Goal: Contribute content

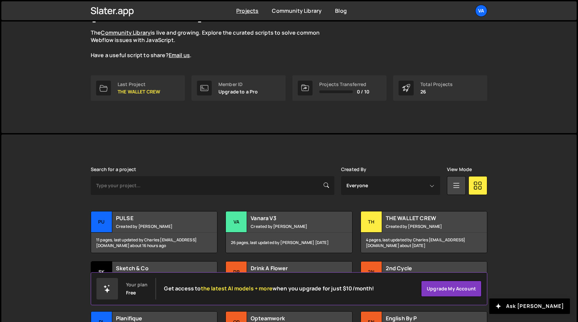
scroll to position [112, 0]
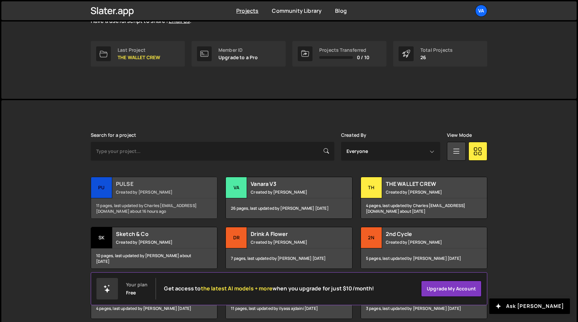
click at [167, 189] on small "Created by [PERSON_NAME]" at bounding box center [156, 192] width 81 height 6
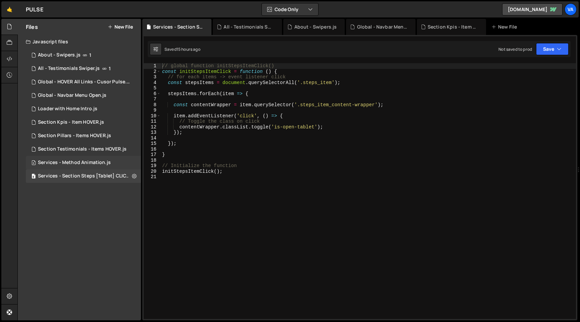
click at [87, 162] on div "Services - Method Animation.js" at bounding box center [74, 163] width 73 height 6
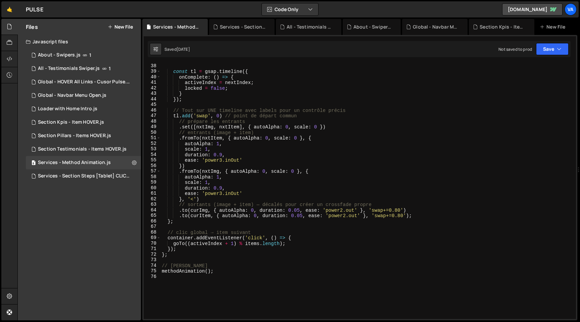
scroll to position [208, 0]
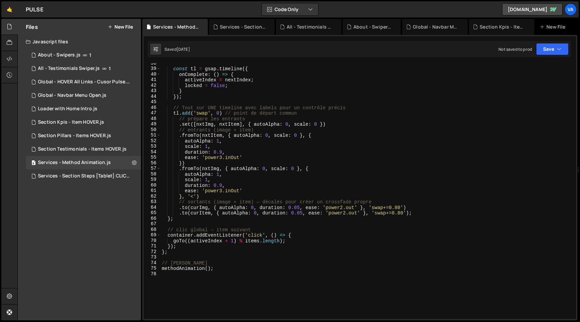
type textarea "methodAnimation();"
click at [236, 269] on div "const tl = gsap . timeline ({ onComplete : ( ) => { activeIndex = nextIndex ; l…" at bounding box center [367, 193] width 413 height 267
type textarea "//-----//"
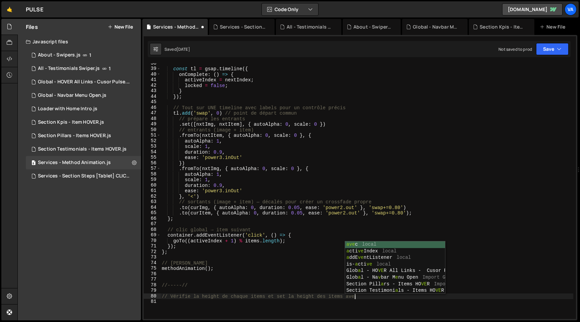
scroll to position [0, 13]
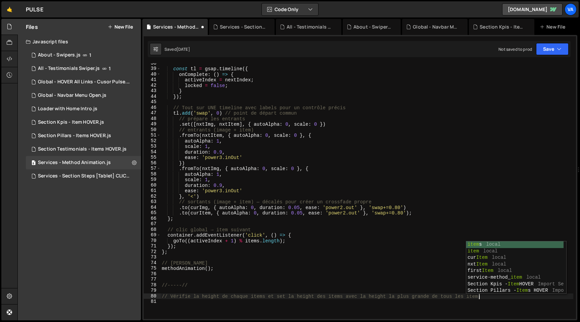
type textarea "// Vérifie la height de chaque items et set la height des items avec la height …"
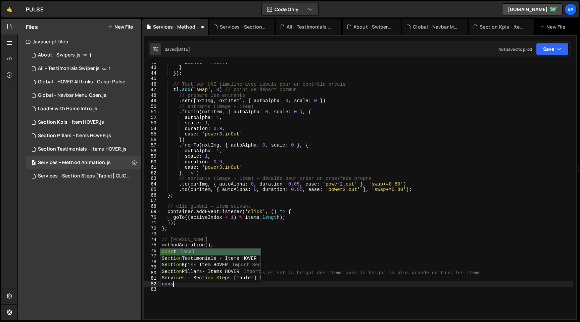
scroll to position [0, 1]
type textarea "const"
click at [293, 296] on div "locked = false ; } }) ; // Tout sur UNE timeline avec labels pour un contrôle p…" at bounding box center [367, 192] width 413 height 267
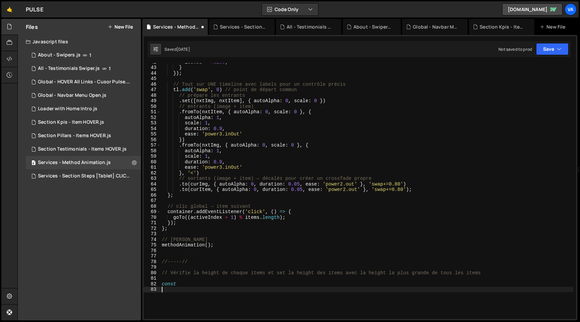
click at [280, 284] on div "locked = false ; } }) ; // Tout sur UNE timeline avec labels pour un contrôle p…" at bounding box center [367, 192] width 413 height 267
type textarea "const calculateItemHeight = function () {};"
click at [210, 284] on div "locked = false ; } }) ; // Tout sur UNE timeline avec labels pour un contrôle p…" at bounding box center [367, 192] width 413 height 267
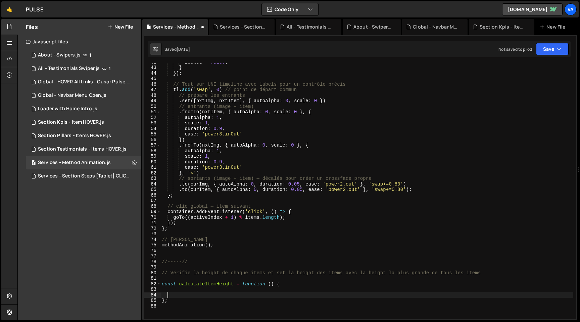
type textarea "const calculateItemHeight = function () {"
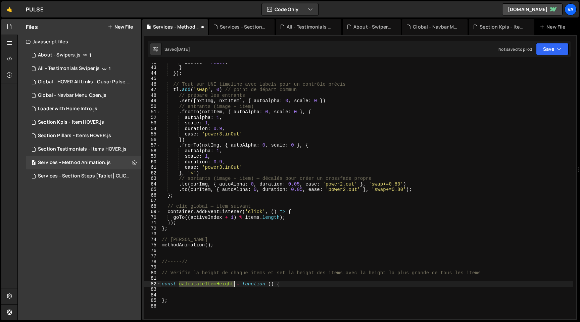
click at [210, 284] on div "locked = false ; } }) ; // Tout sur UNE timeline avec labels pour un contrôle p…" at bounding box center [367, 192] width 413 height 267
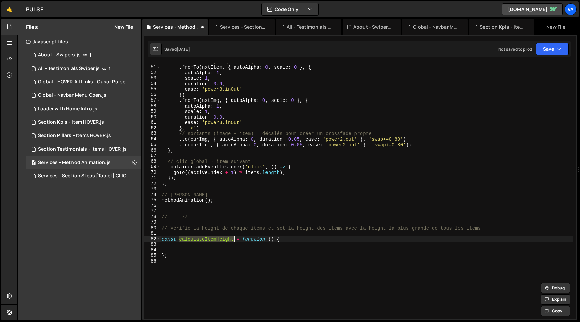
scroll to position [276, 0]
click at [210, 284] on div "// entrants (image + item) . fromTo ( nxtItem , { autoAlpha : 0 , scale : 0 } ,…" at bounding box center [367, 192] width 413 height 267
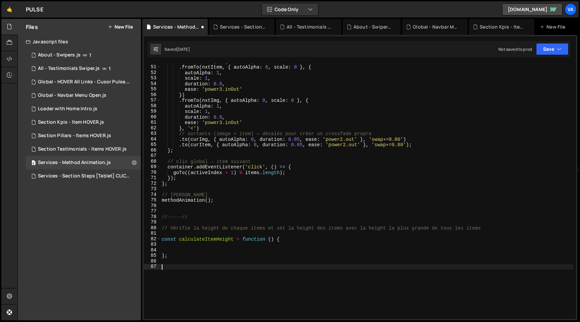
paste textarea "calculateItemHeight"
click at [197, 257] on div "// entrants (image + item) . fromTo ( nxtItem , { autoAlpha : 0 , scale : 0 } ,…" at bounding box center [367, 192] width 413 height 267
type textarea "};"
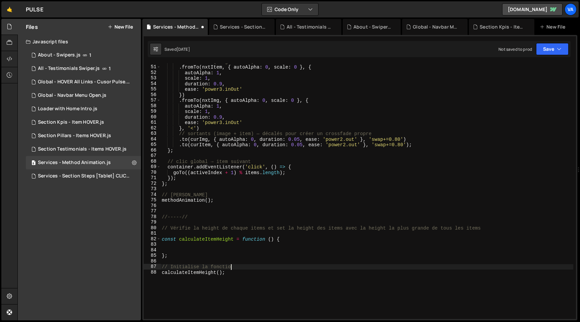
type textarea "// Initialise la fonction"
click at [206, 250] on div "// entrants (image + item) . fromTo ( nxtItem , { autoAlpha : 0 , scale : 0 } ,…" at bounding box center [367, 192] width 413 height 267
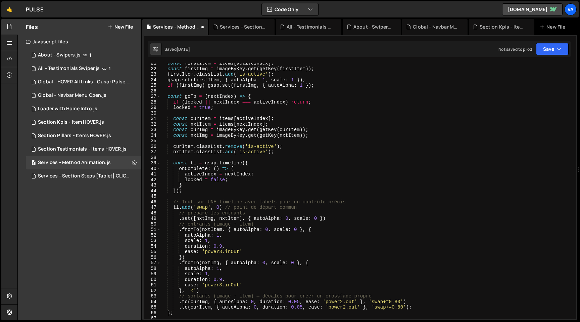
scroll to position [0, 0]
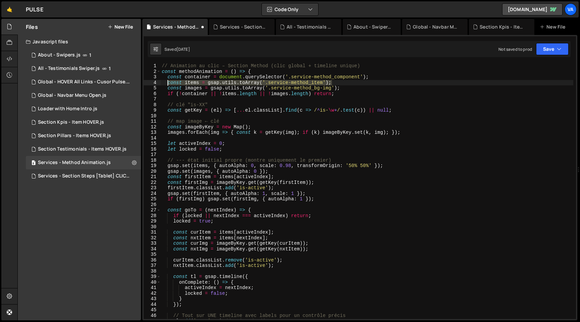
drag, startPoint x: 331, startPoint y: 82, endPoint x: 168, endPoint y: 82, distance: 163.6
click at [168, 82] on div "// Animation au clic – Section Method (clic global + timeline unique) const met…" at bounding box center [367, 196] width 413 height 267
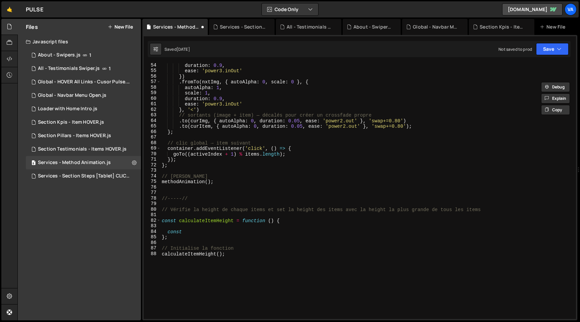
scroll to position [294, 0]
drag, startPoint x: 186, startPoint y: 233, endPoint x: 169, endPoint y: 232, distance: 17.5
click at [169, 232] on div "duration : 0.9 , ease : 'power3.inOut' }) . fromTo ( nxtImg , { autoAlpha : 0 ,…" at bounding box center [367, 195] width 413 height 267
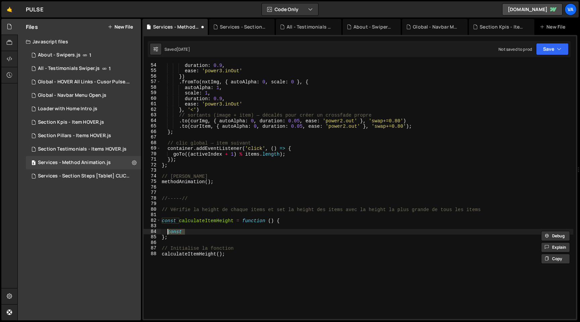
paste textarea "items = gsap.utils.toArray('.service-method_item');"
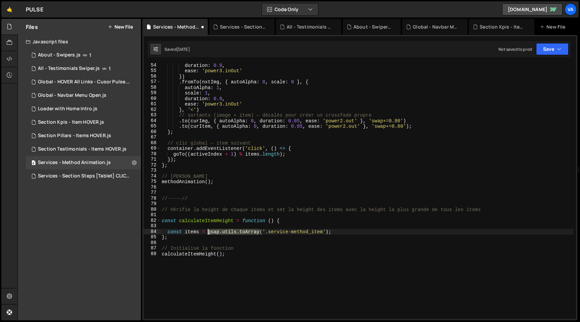
drag, startPoint x: 260, startPoint y: 232, endPoint x: 209, endPoint y: 232, distance: 51.1
click at [208, 232] on div "duration : 0.9 , ease : 'power3.inOut' }) . fromTo ( nxtImg , { autoAlpha : 0 ,…" at bounding box center [367, 195] width 413 height 267
click at [358, 235] on div "duration : 0.9 , ease : 'power3.inOut' }) . fromTo ( nxtImg , { autoAlpha : 0 ,…" at bounding box center [367, 195] width 413 height 267
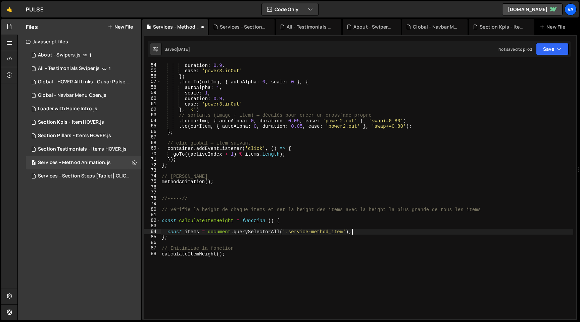
click at [360, 230] on div "duration : 0.9 , ease : 'power3.inOut' }) . fromTo ( nxtImg , { autoAlpha : 0 ,…" at bounding box center [367, 195] width 413 height 267
type textarea "const items = document.querySelectorAll('.service-method_item');"
type textarea "items.forEach(item => {"
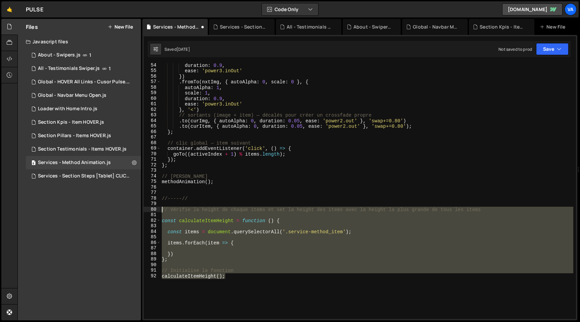
drag, startPoint x: 228, startPoint y: 276, endPoint x: 155, endPoint y: 210, distance: 98.7
click at [155, 210] on div "54 55 56 57 58 59 60 61 62 63 64 65 66 67 68 69 70 71 72 73 74 75 76 77 78 79 8…" at bounding box center [360, 191] width 433 height 256
click at [357, 232] on div "duration : 0.9 , ease : 'power3.inOut' }) . fromTo ( nxtImg , { autoAlpha : 0 ,…" at bounding box center [367, 191] width 413 height 256
type textarea "const items = document.querySelectorAll('.service-method_item');"
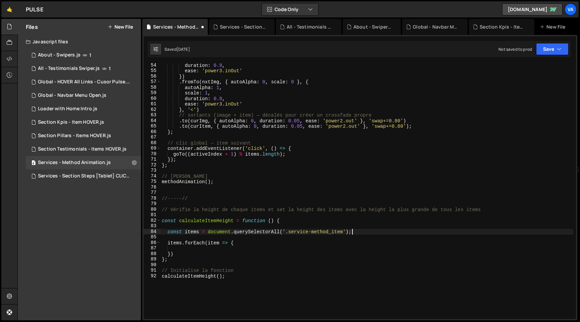
scroll to position [0, 0]
paste textarea "if (!items.length) return;"
click at [362, 232] on div "duration : 0.9 , ease : 'power3.inOut' }) . fromTo ( nxtImg , { autoAlpha : 0 ,…" at bounding box center [367, 195] width 413 height 267
type textarea "const items = document.querySelectorAll('.service-method_item');"
click at [167, 254] on div "duration : 0.9 , ease : 'power3.inOut' }) . fromTo ( nxtImg , { autoAlpha : 0 ,…" at bounding box center [367, 195] width 413 height 267
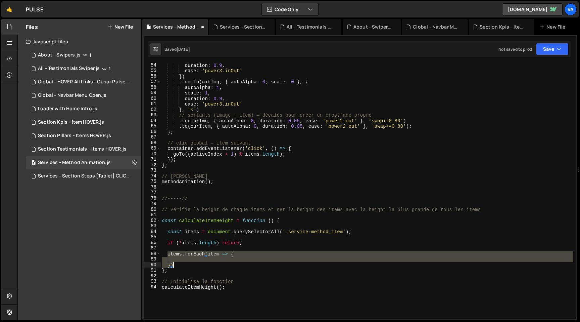
drag, startPoint x: 168, startPoint y: 254, endPoint x: 176, endPoint y: 265, distance: 13.5
click at [176, 265] on div "duration : 0.9 , ease : 'power3.inOut' }) . fromTo ( nxtImg , { autoAlpha : 0 ,…" at bounding box center [367, 195] width 413 height 267
paste textarea "});"
type textarea "});"
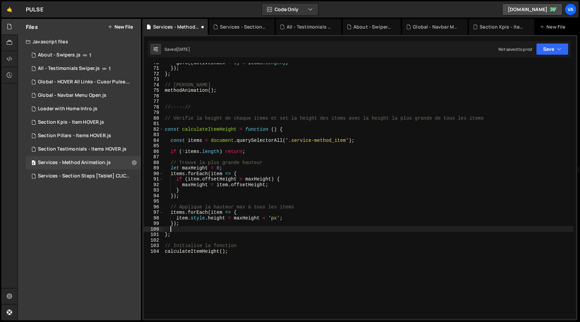
scroll to position [406, 0]
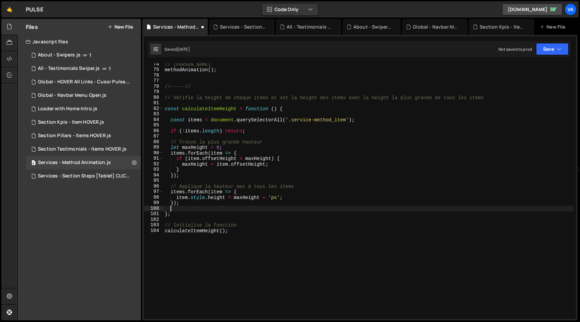
click at [260, 245] on div "// [PERSON_NAME] methodAnimation ( ) ; //-----// // Vérifie la height de chaque…" at bounding box center [369, 194] width 410 height 267
type textarea "calculateItemHeight();"
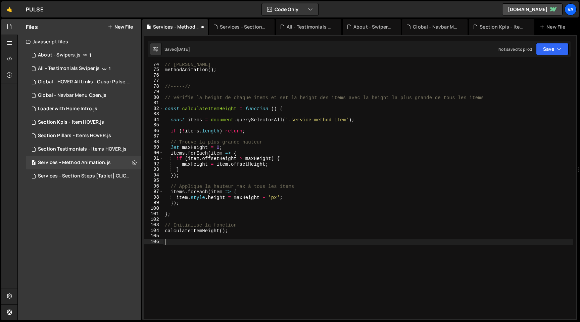
paste textarea "window.addEventListener('resize', calculateItemHeight);"
type textarea "window.addEventListener('resize', calculateItemHeight);"
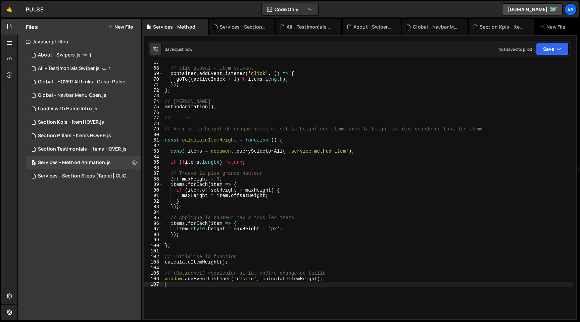
scroll to position [369, 0]
click at [350, 266] on div "// clic global → item suivant container . addEventListener ( 'click' , ( ) => {…" at bounding box center [369, 193] width 410 height 267
